Goal: Task Accomplishment & Management: Use online tool/utility

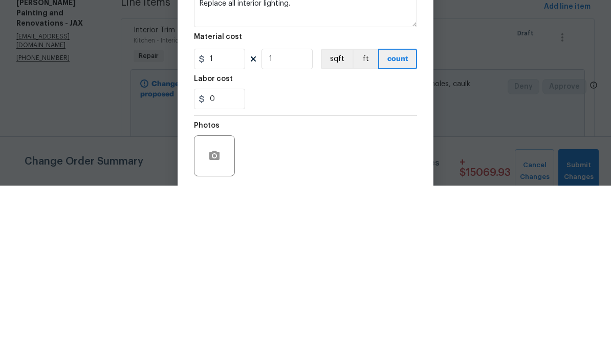
scroll to position [39, 0]
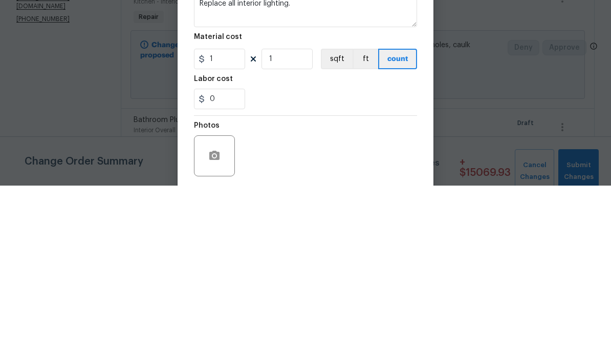
click at [409, 267] on div "0" at bounding box center [305, 277] width 223 height 20
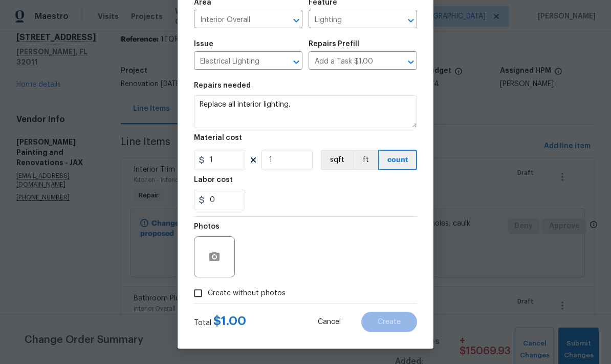
scroll to position [79, 0]
click at [229, 164] on input "1" at bounding box center [219, 160] width 51 height 20
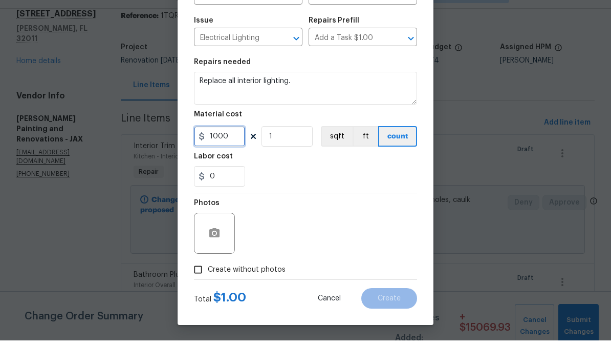
type input "1000"
click at [365, 217] on div "Photos" at bounding box center [305, 250] width 223 height 67
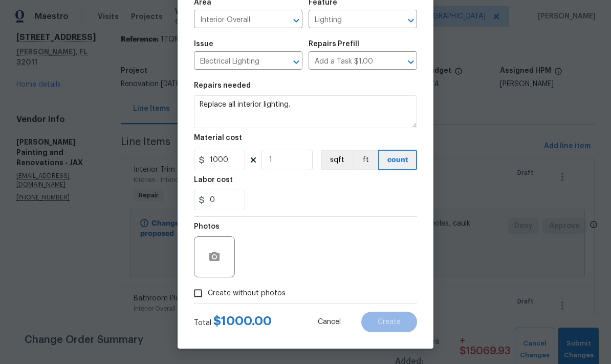
click at [199, 294] on input "Create without photos" at bounding box center [197, 292] width 19 height 19
checkbox input "true"
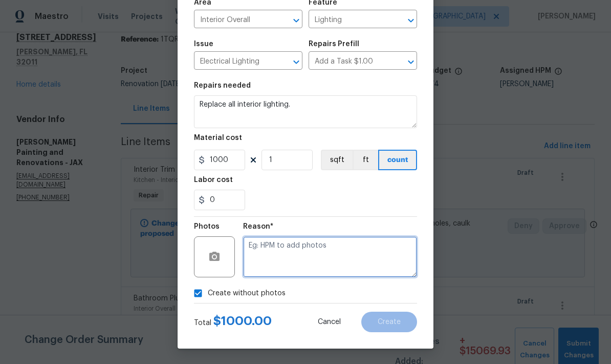
click at [292, 245] on textarea at bounding box center [330, 256] width 174 height 41
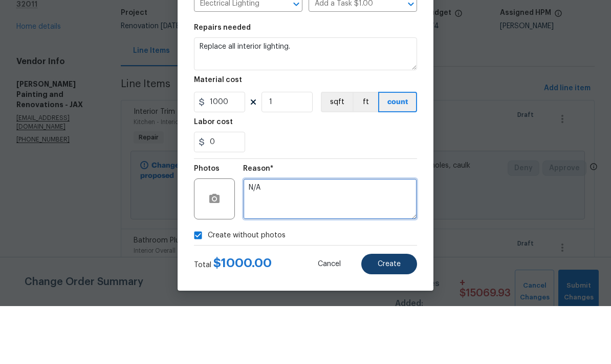
type textarea "N/A"
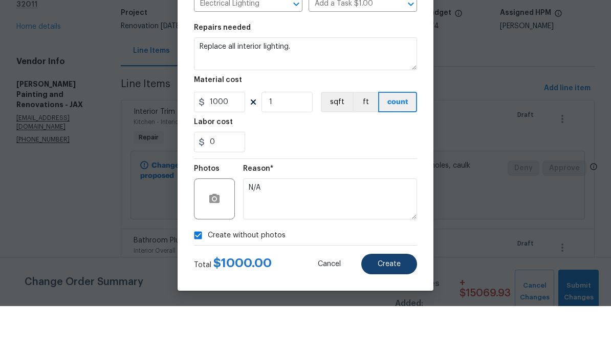
click at [395, 318] on span "Create" at bounding box center [389, 322] width 23 height 8
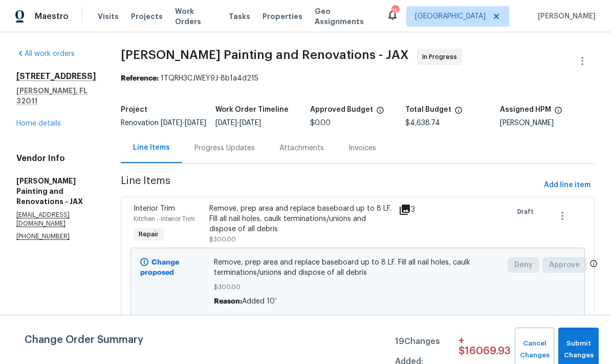
scroll to position [0, 0]
click at [47, 120] on link "Home details" at bounding box center [38, 123] width 45 height 7
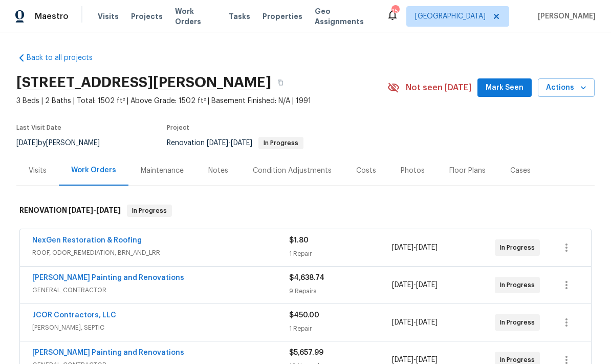
click at [368, 169] on div "Costs" at bounding box center [366, 170] width 20 height 10
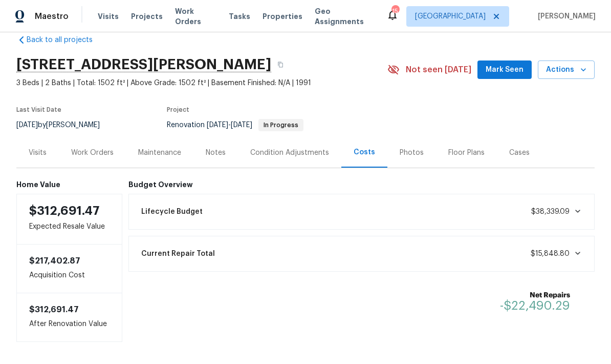
scroll to position [17, 0]
click at [90, 150] on div "Work Orders" at bounding box center [92, 153] width 42 height 10
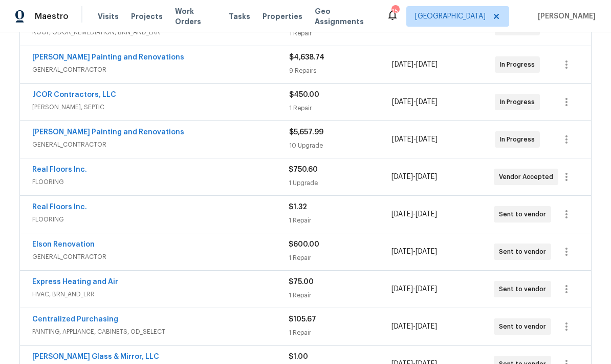
scroll to position [221, 0]
click at [321, 179] on div "1 Upgrade" at bounding box center [340, 182] width 102 height 10
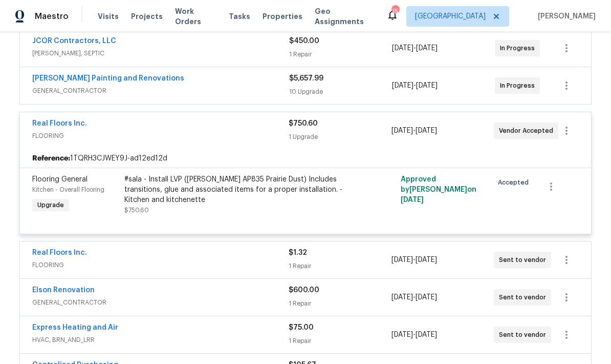
scroll to position [263, 0]
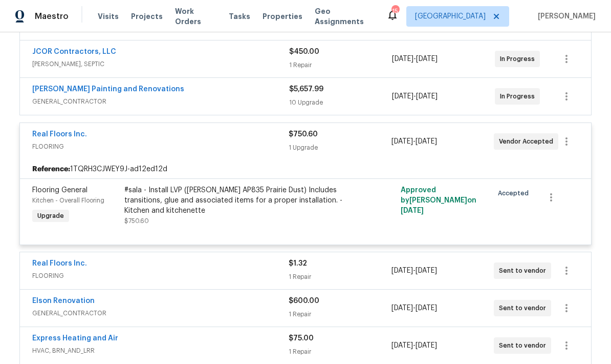
click at [354, 152] on div "1 Upgrade" at bounding box center [340, 147] width 102 height 10
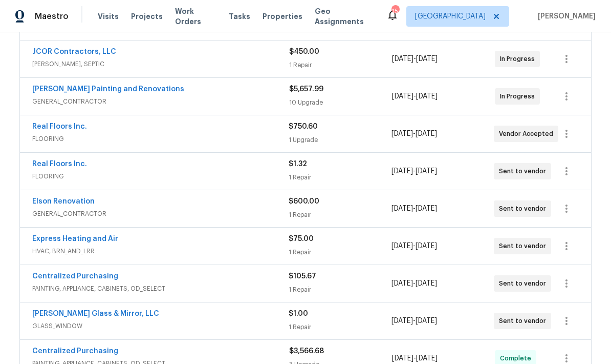
click at [270, 176] on span "FLOORING" at bounding box center [160, 176] width 257 height 10
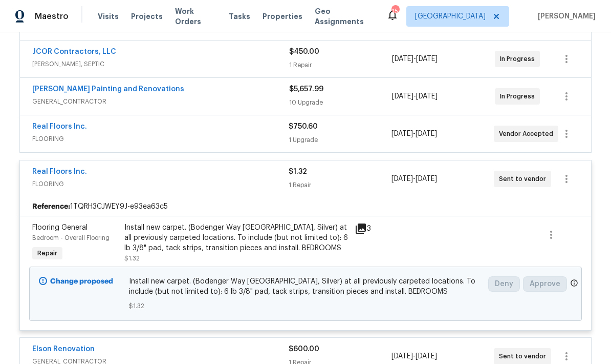
click at [228, 241] on div "Install new carpet. (Bodenger Way 945 Winter Ash, Silver) at all previously car…" at bounding box center [236, 237] width 224 height 31
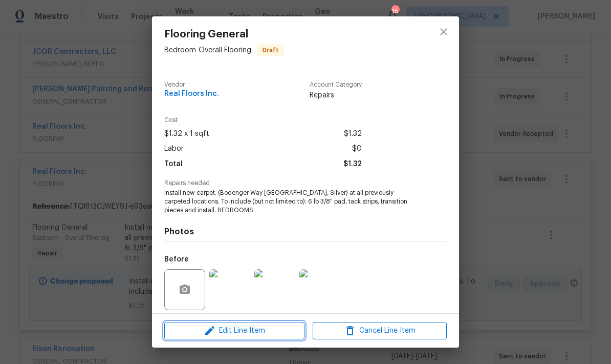
click at [244, 334] on span "Edit Line Item" at bounding box center [234, 330] width 134 height 13
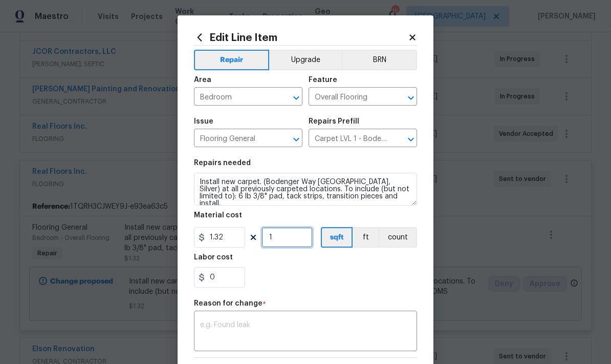
click at [281, 243] on input "1" at bounding box center [287, 237] width 51 height 20
click at [237, 241] on input "1.32" at bounding box center [219, 237] width 51 height 20
type input "895.88"
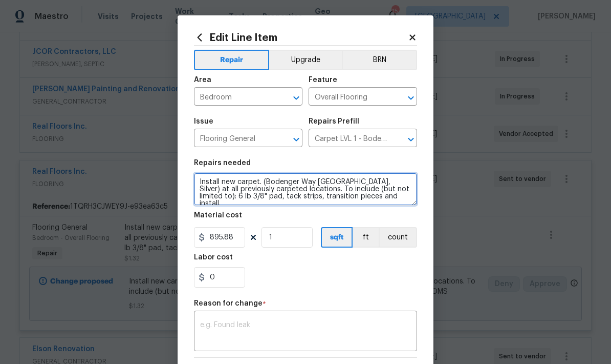
click at [335, 198] on textarea "Install new carpet. (Bodenger Way 945 Winter Ash, Silver) at all previously car…" at bounding box center [305, 189] width 223 height 33
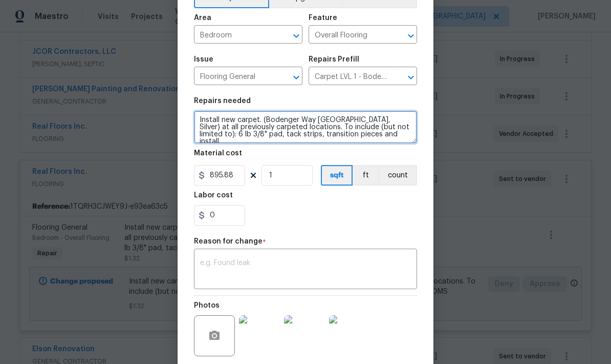
scroll to position [66, 0]
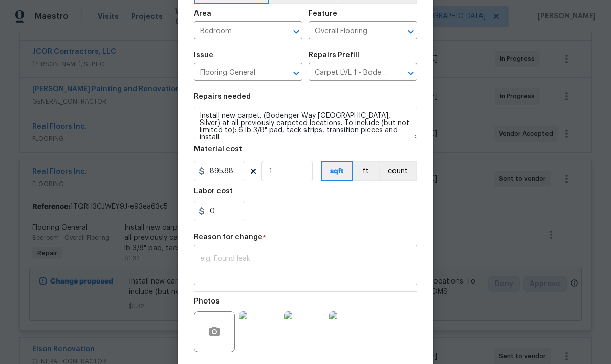
click at [283, 268] on textarea at bounding box center [305, 266] width 211 height 22
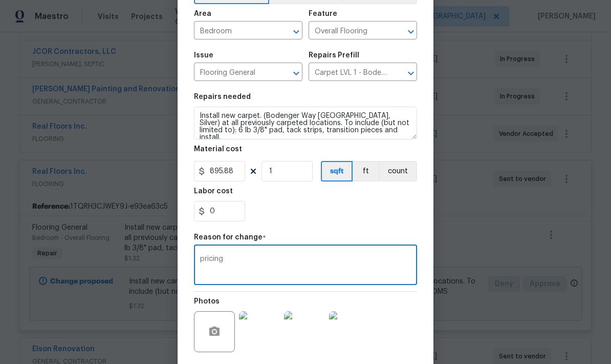
type textarea "pricing"
click at [366, 206] on div "0" at bounding box center [305, 211] width 223 height 20
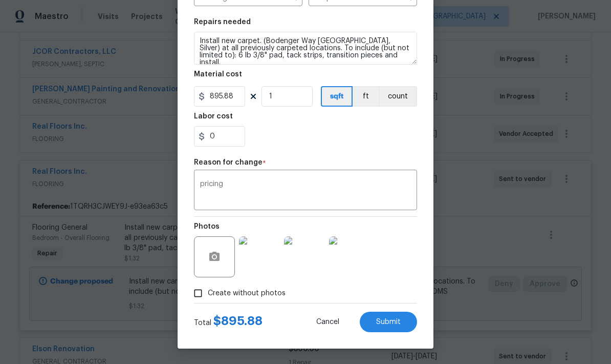
scroll to position [143, 0]
click at [395, 324] on span "Submit" at bounding box center [388, 322] width 25 height 8
type input "1.32"
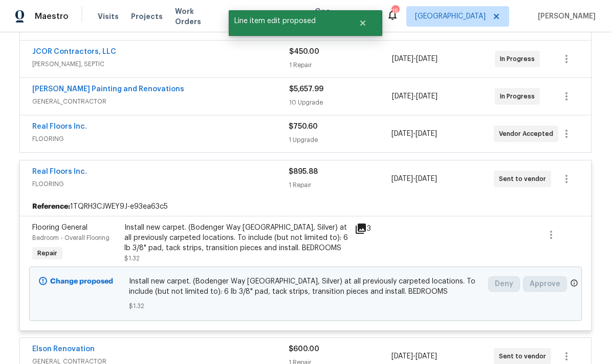
scroll to position [0, 0]
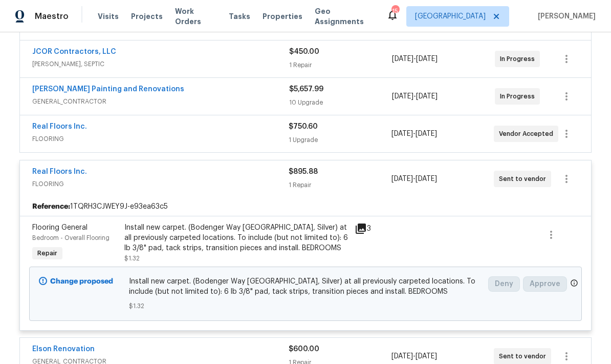
click at [213, 137] on span "FLOORING" at bounding box center [160, 139] width 257 height 10
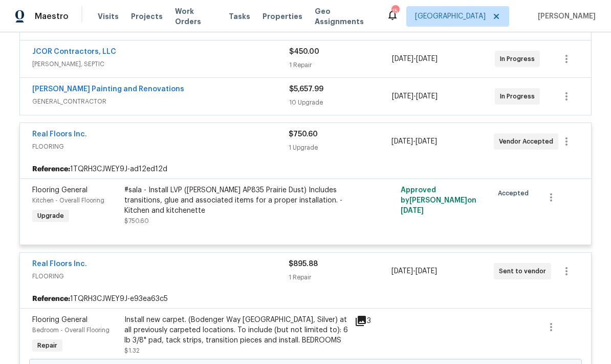
click at [221, 224] on div "#sala - Install LVP (Knighton AP835 Prairie Dust) Includes transitions, glue an…" at bounding box center [236, 205] width 224 height 41
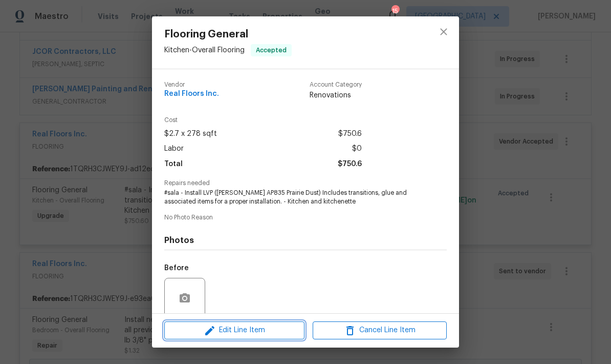
click at [251, 331] on span "Edit Line Item" at bounding box center [234, 330] width 134 height 13
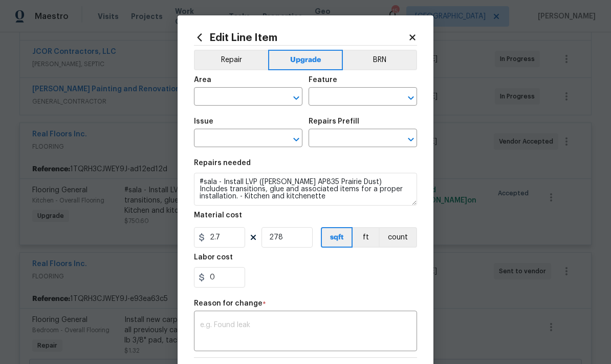
type input "Kitchen"
type input "Overall Flooring"
type input "Flooring General"
type input "Vinyl Plank LVL 1 - Knighton (Beige) $2.70"
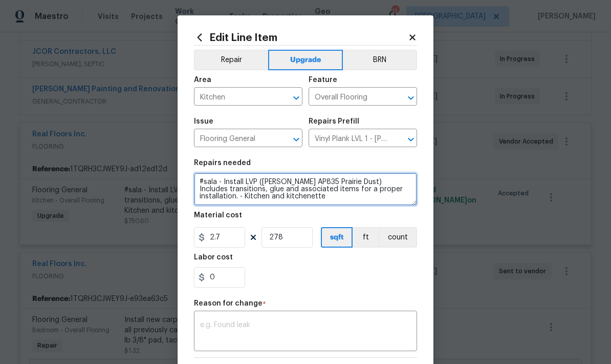
click at [296, 204] on textarea "#sala - Install LVP (Knighton AP835 Prairie Dust) Includes transitions, glue an…" at bounding box center [305, 189] width 223 height 33
click at [295, 203] on textarea "#sala - Install LVP (Knighton AP835 Prairie Dust) Includes transitions, glue an…" at bounding box center [305, 189] width 223 height 33
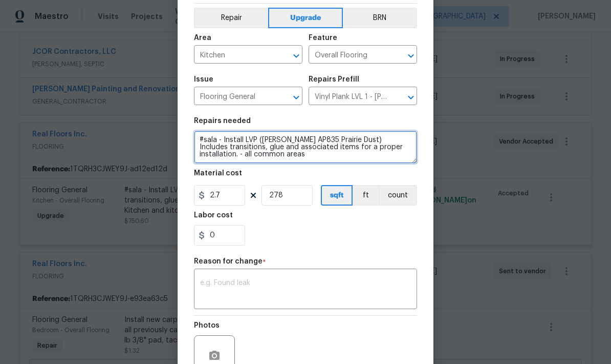
scroll to position [45, 0]
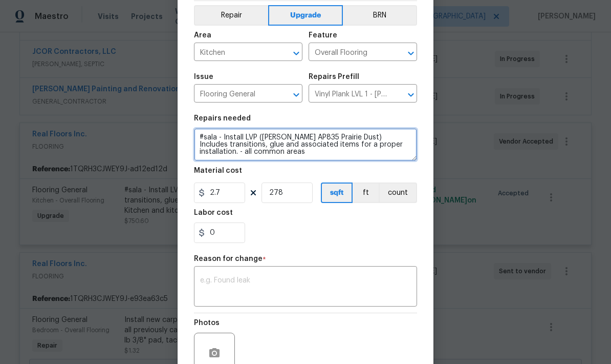
type textarea "#sala - Install LVP (Knighton AP835 Prairie Dust) Includes transitions, glue an…"
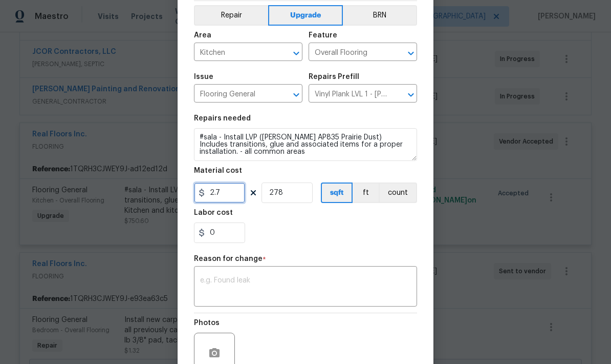
click at [230, 197] on input "2.7" at bounding box center [219, 192] width 51 height 20
type input "2867"
click at [283, 198] on input "278" at bounding box center [287, 192] width 51 height 20
type input "1"
click at [403, 199] on button "count" at bounding box center [398, 192] width 38 height 20
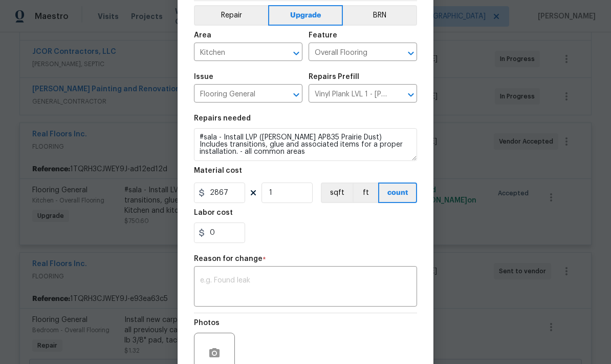
click at [321, 241] on div "0" at bounding box center [305, 232] width 223 height 20
click at [295, 288] on textarea at bounding box center [305, 288] width 211 height 22
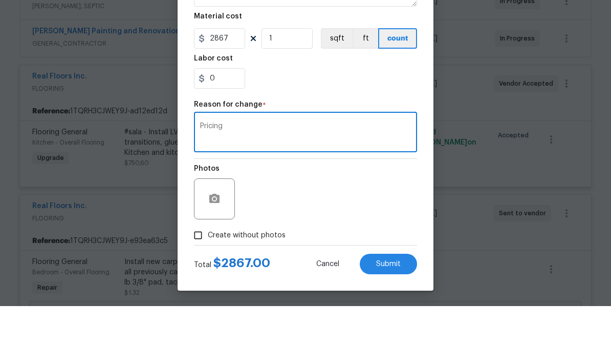
scroll to position [20, 0]
type textarea "Pricing"
click at [194, 283] on input "Create without photos" at bounding box center [197, 292] width 19 height 19
checkbox input "true"
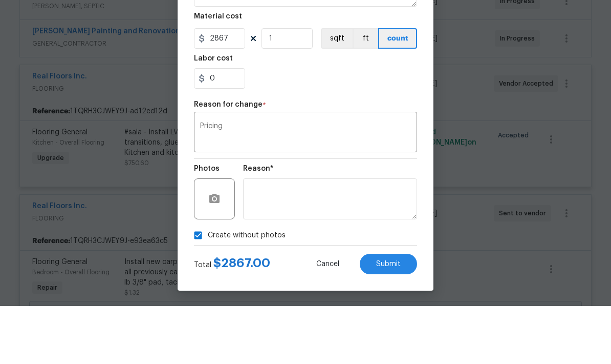
scroll to position [41, 0]
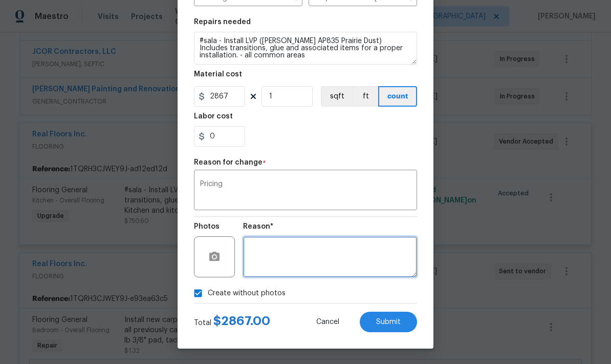
click at [307, 240] on textarea at bounding box center [330, 256] width 174 height 41
type textarea "N/A"
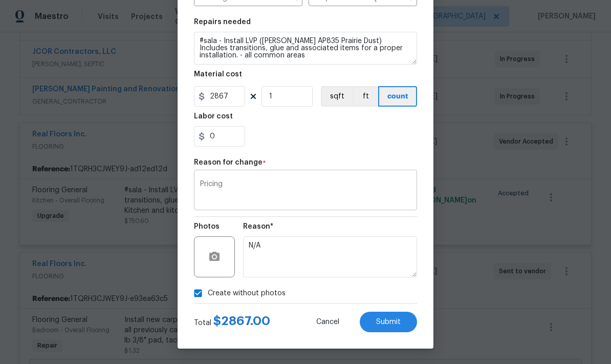
click at [363, 201] on textarea "Pricing" at bounding box center [305, 191] width 211 height 22
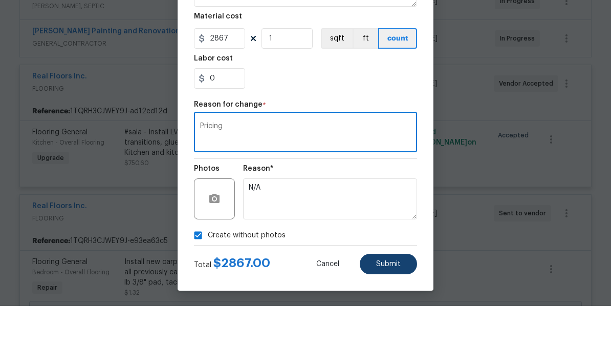
click at [394, 311] on button "Submit" at bounding box center [388, 321] width 57 height 20
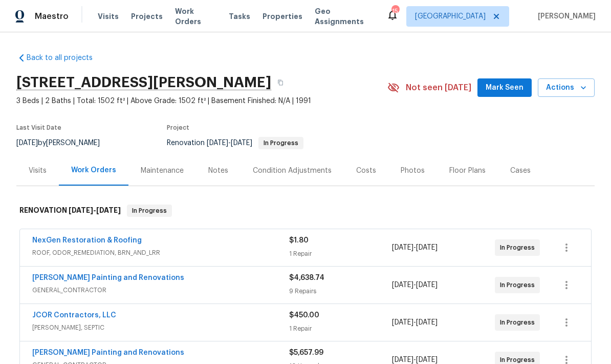
scroll to position [0, 0]
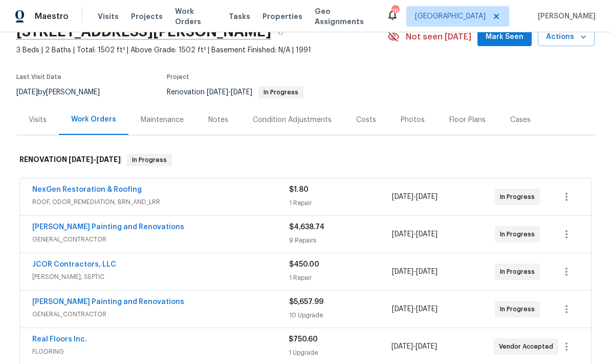
scroll to position [53, 0]
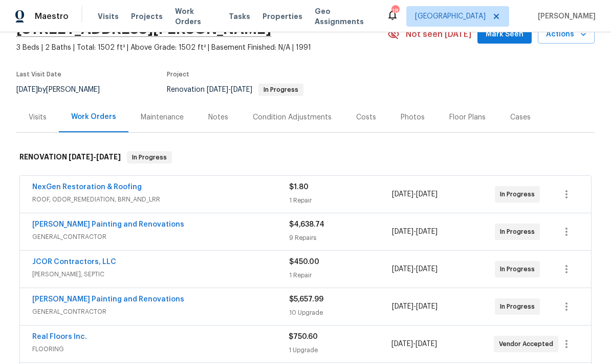
click at [326, 198] on div "1 Repair" at bounding box center [340, 200] width 103 height 10
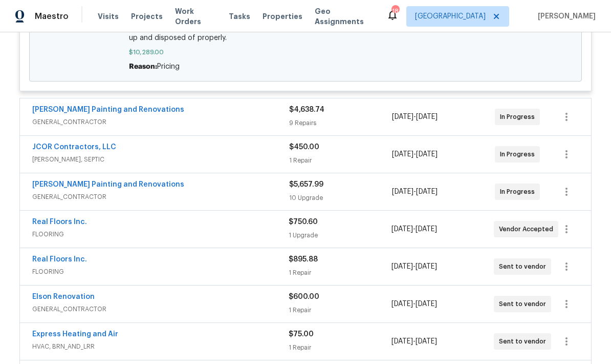
scroll to position [350, 0]
click at [144, 110] on link "[PERSON_NAME] Painting and Renovations" at bounding box center [108, 110] width 152 height 7
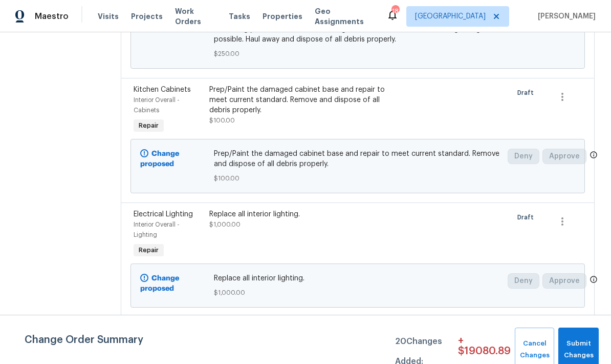
scroll to position [579, 0]
click at [582, 348] on span "Submit Changes" at bounding box center [579, 349] width 30 height 24
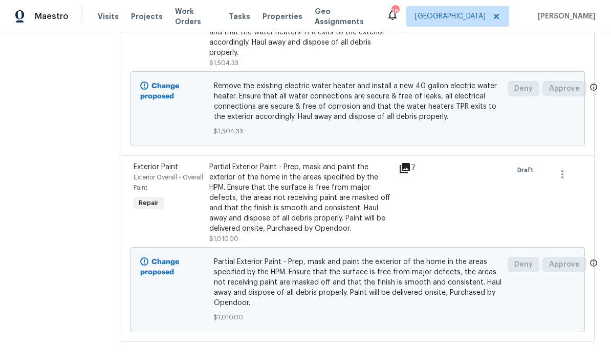
scroll to position [41, 0]
